Goal: Find specific page/section: Find specific page/section

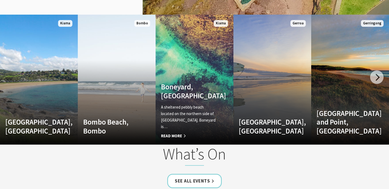
scroll to position [707, 0]
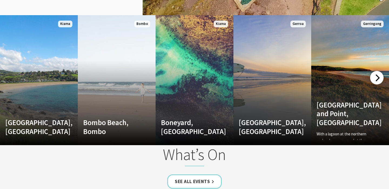
click at [373, 77] on div at bounding box center [377, 78] width 14 height 14
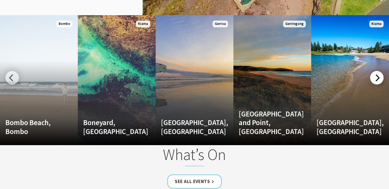
click at [373, 77] on div at bounding box center [377, 78] width 14 height 14
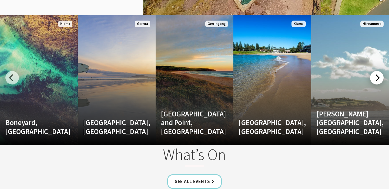
click at [373, 77] on div at bounding box center [377, 78] width 14 height 14
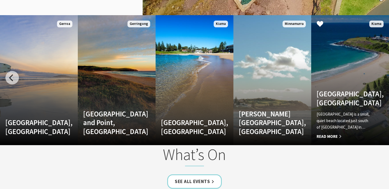
click at [344, 107] on div "Kendalls Beach, Kiama Kendalls Beach is a small, quiet beach located just south…" at bounding box center [344, 114] width 66 height 50
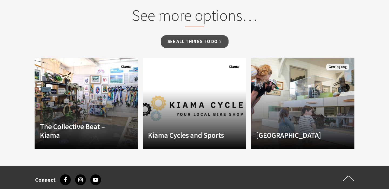
scroll to position [377, 0]
